Goal: Task Accomplishment & Management: Complete application form

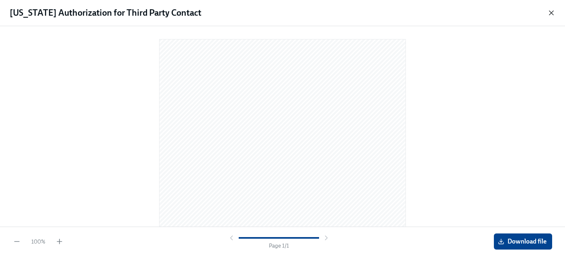
click at [553, 12] on icon "button" at bounding box center [551, 13] width 8 height 8
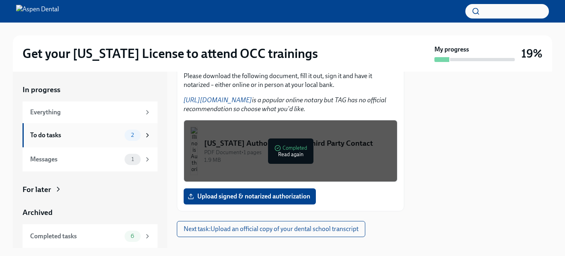
click at [107, 136] on div "To do tasks" at bounding box center [75, 135] width 91 height 9
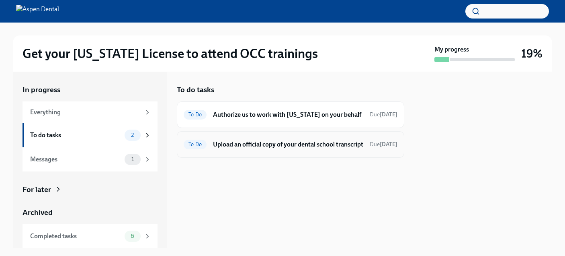
click at [295, 149] on h6 "Upload an official copy of your dental school transcript" at bounding box center [288, 144] width 150 height 9
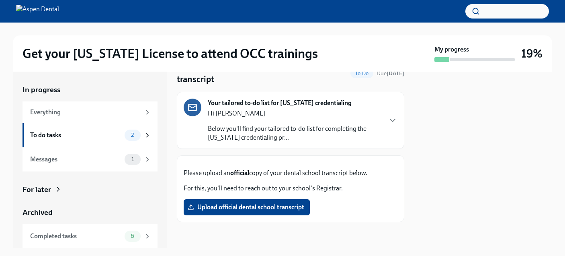
scroll to position [98, 0]
click at [265, 211] on label "Upload official dental school transcript" at bounding box center [247, 207] width 126 height 16
click at [0, 0] on input "Upload official dental school transcript" at bounding box center [0, 0] width 0 height 0
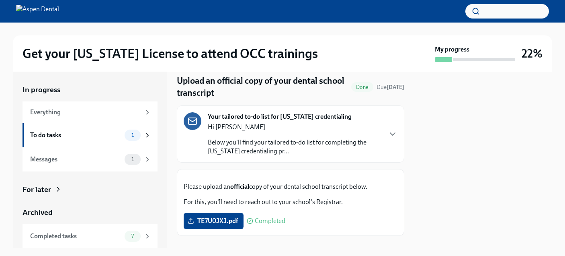
scroll to position [0, 0]
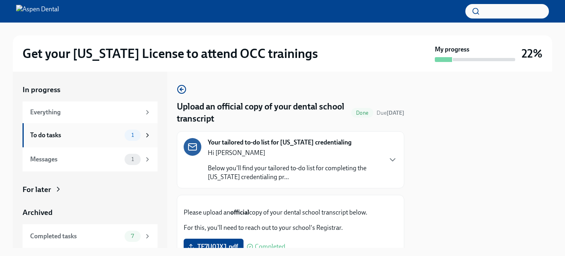
click at [135, 133] on span "1" at bounding box center [133, 135] width 12 height 6
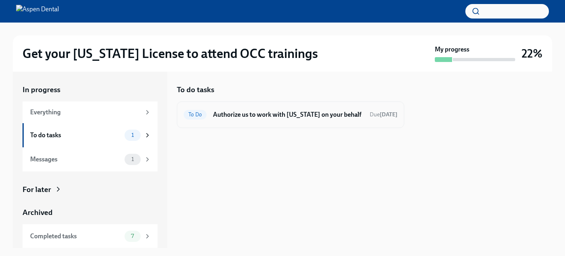
click at [266, 110] on h6 "Authorize us to work with [US_STATE] on your behalf" at bounding box center [288, 114] width 150 height 9
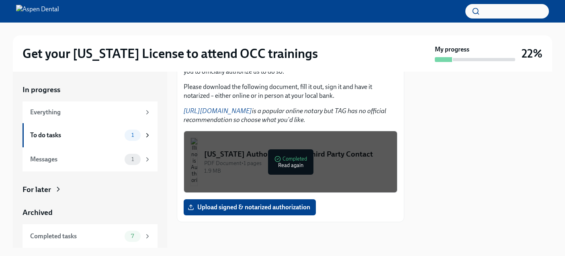
scroll to position [208, 0]
click at [341, 168] on div "1.9 MB" at bounding box center [297, 171] width 187 height 8
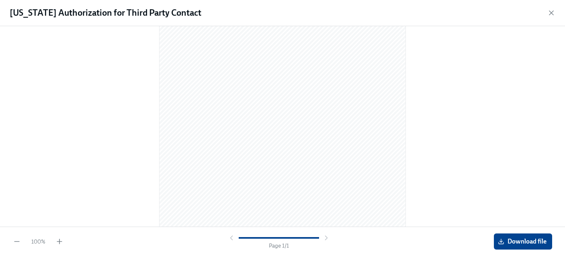
scroll to position [132, 0]
click at [517, 236] on button "Download file" at bounding box center [523, 241] width 58 height 16
